Goal: Information Seeking & Learning: Understand process/instructions

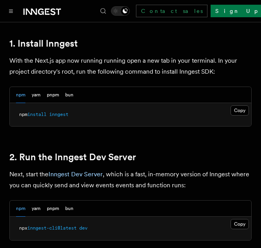
scroll to position [563, 0]
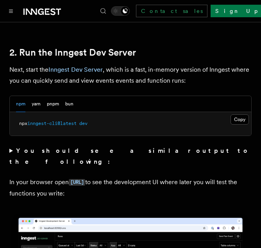
click at [106, 116] on pre "npx inngest-cli@latest dev" at bounding box center [131, 123] width 242 height 23
click at [238, 114] on button "Copy Copied" at bounding box center [240, 119] width 18 height 10
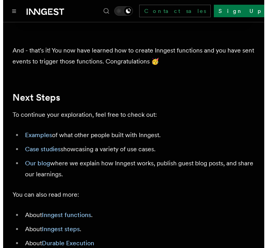
scroll to position [4617, 0]
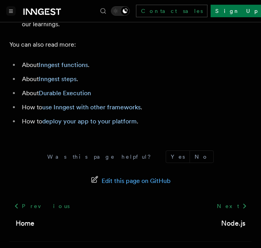
click at [11, 12] on icon "Toggle navigation" at bounding box center [11, 11] width 4 height 3
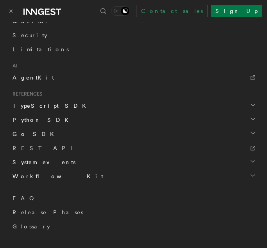
scroll to position [471, 0]
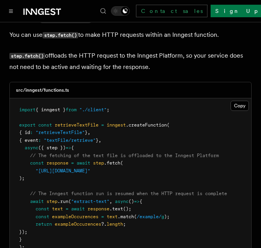
scroll to position [353, 0]
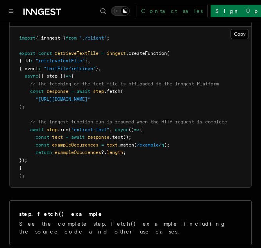
drag, startPoint x: 41, startPoint y: 98, endPoint x: 34, endPoint y: 86, distance: 14.6
click at [34, 86] on pre "import { inngest } from "./client" ; export const retrieveTextFile = inngest .c…" at bounding box center [131, 107] width 242 height 161
click at [34, 88] on span "const" at bounding box center [37, 90] width 14 height 5
drag, startPoint x: 28, startPoint y: 83, endPoint x: 45, endPoint y: 95, distance: 21.1
click at [45, 95] on pre "import { inngest } from "./client" ; export const retrieveTextFile = inngest .c…" at bounding box center [131, 107] width 242 height 161
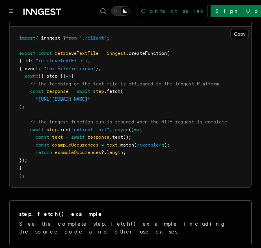
copy code "const response = await step .fetch ( "https://example-files.online-convert.com/…"
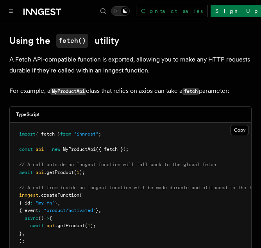
scroll to position [917, 0]
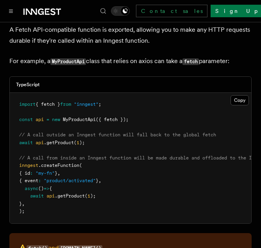
click at [54, 170] on span ""my-fn"" at bounding box center [45, 172] width 19 height 5
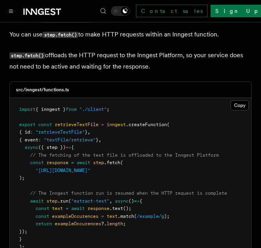
scroll to position [259, 0]
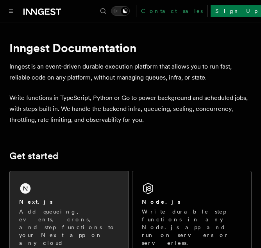
click at [84, 193] on div "Next.js Add queueing, events, crons, and step functions to your Next app on any…" at bounding box center [69, 217] width 119 height 93
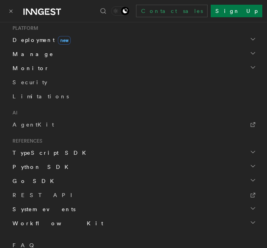
scroll to position [471, 0]
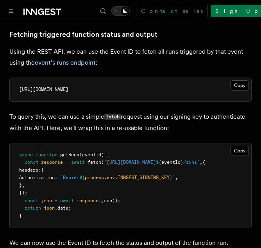
scroll to position [516, 0]
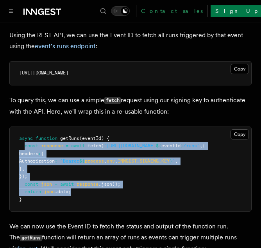
drag, startPoint x: 74, startPoint y: 199, endPoint x: 24, endPoint y: 153, distance: 67.3
click at [24, 153] on pre "async function getRuns (eventId) { const response = await fetch ( `[URL][DOMAIN…" at bounding box center [131, 169] width 242 height 85
copy code "const response = await fetch ( `[URL][DOMAIN_NAME] ${ eventId } /runs` , { head…"
